Goal: Navigation & Orientation: Find specific page/section

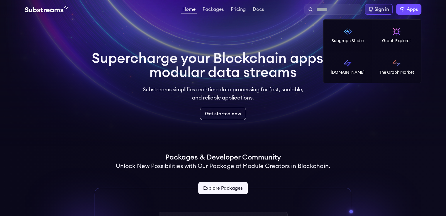
click at [412, 7] on span "Apps" at bounding box center [411, 9] width 11 height 7
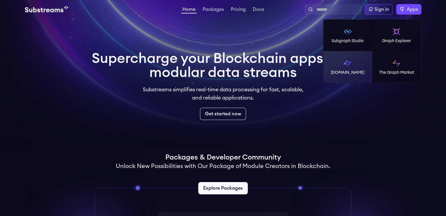
click at [349, 72] on p "[DOMAIN_NAME]" at bounding box center [347, 73] width 34 height 6
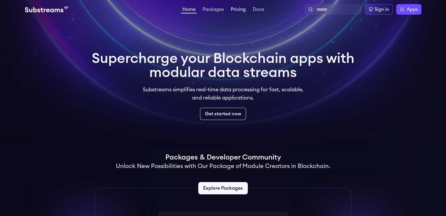
click at [231, 10] on link "Pricing" at bounding box center [237, 10] width 17 height 6
